Goal: Navigation & Orientation: Find specific page/section

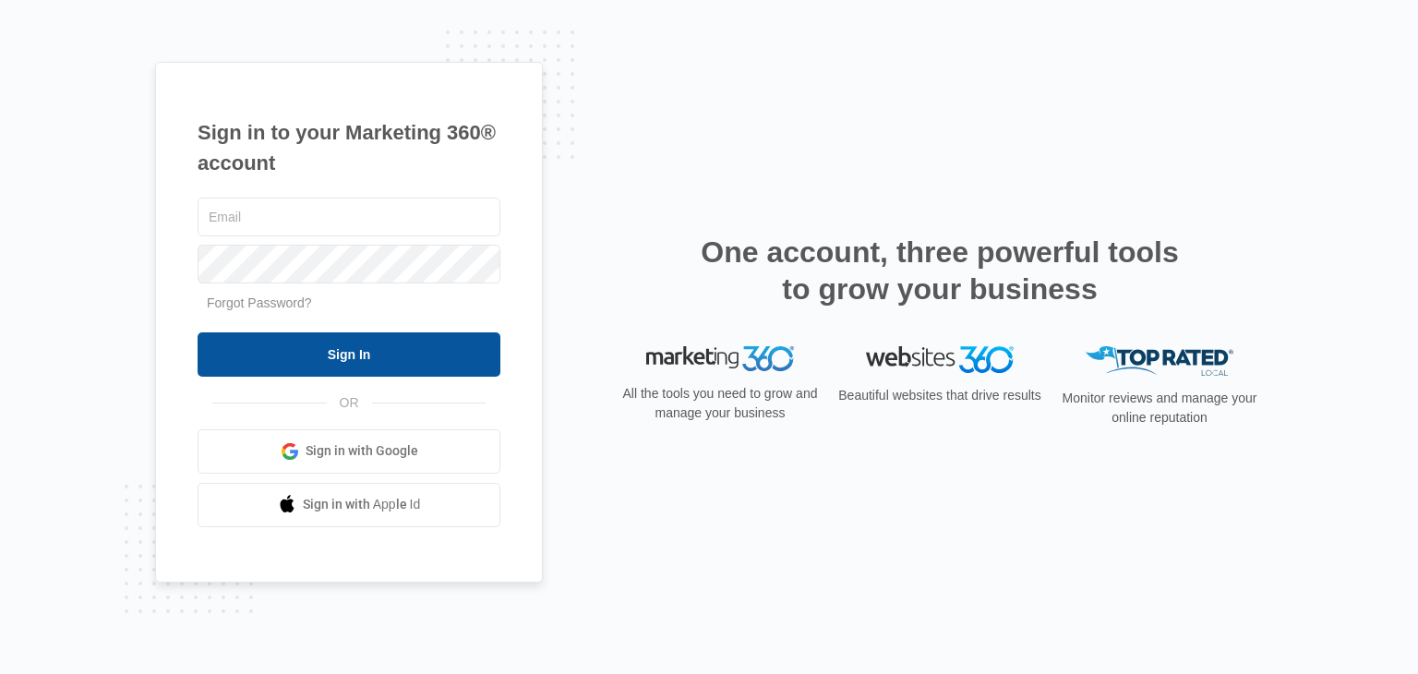
type input "[EMAIL_ADDRESS][DOMAIN_NAME]"
click at [363, 356] on input "Sign In" at bounding box center [349, 354] width 303 height 44
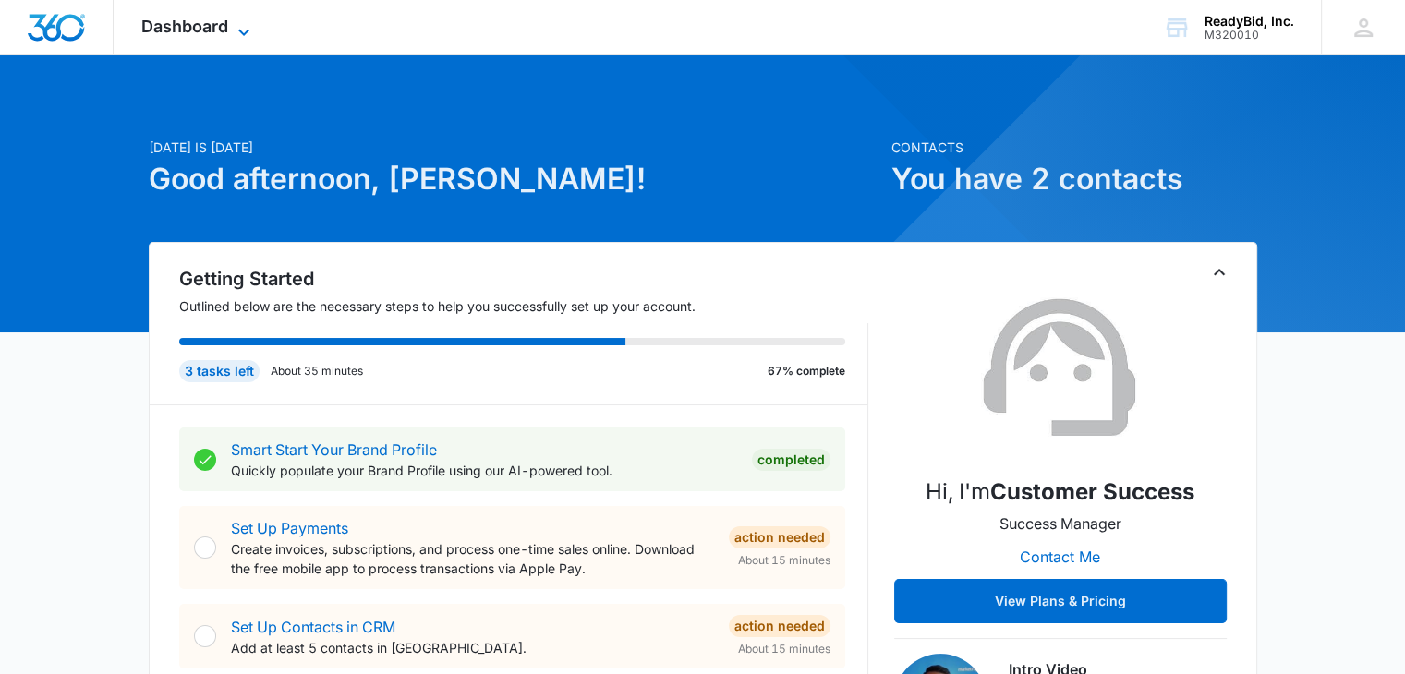
click at [222, 23] on span "Dashboard" at bounding box center [184, 26] width 87 height 19
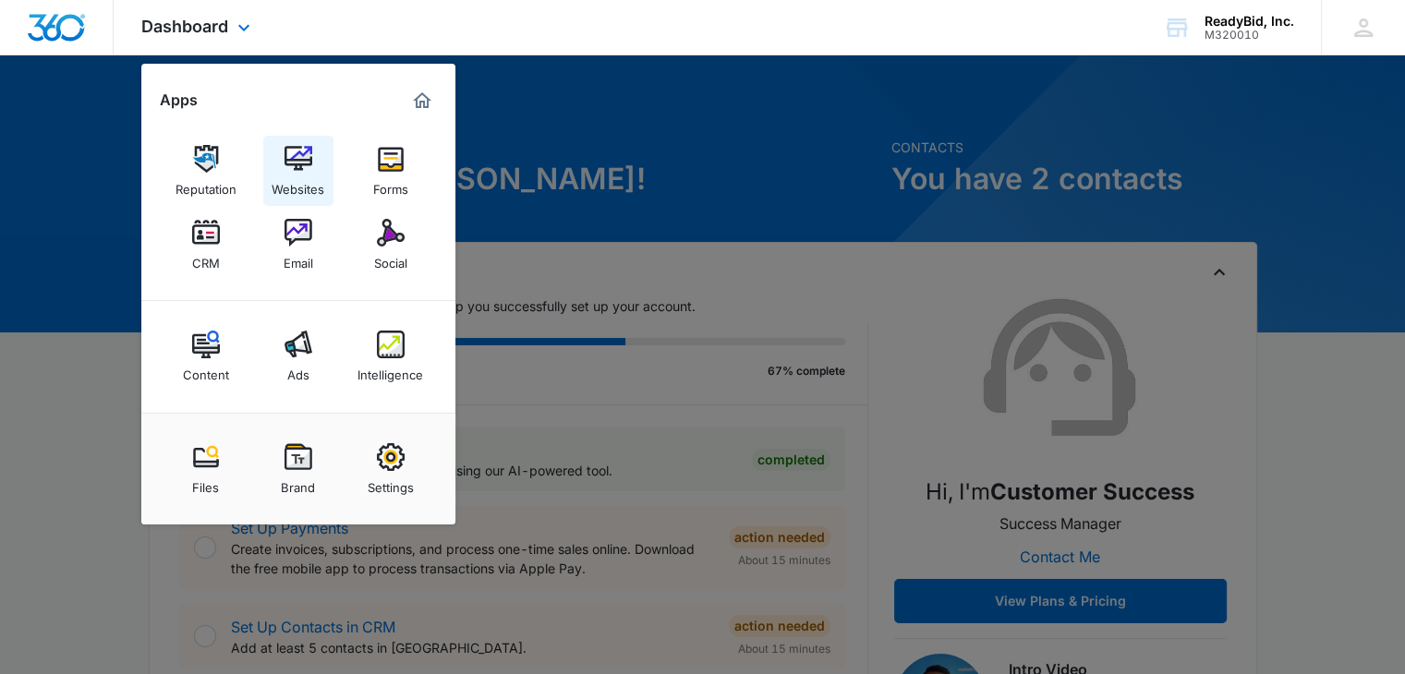
click at [298, 175] on div "Websites" at bounding box center [297, 185] width 53 height 24
